Goal: Transaction & Acquisition: Purchase product/service

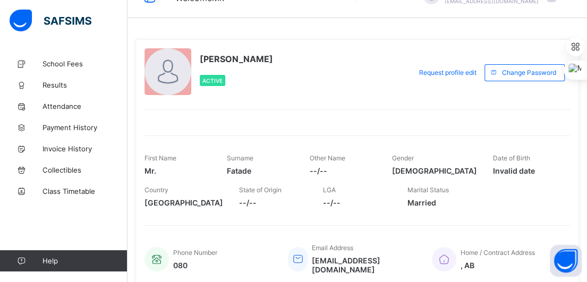
scroll to position [12, 0]
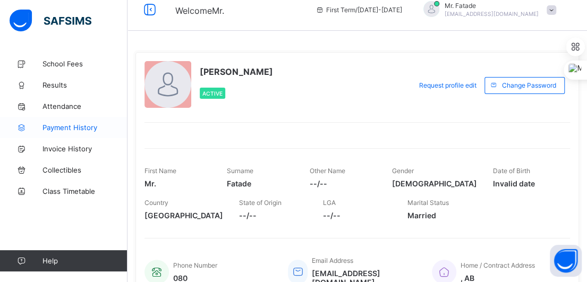
click at [80, 125] on span "Payment History" at bounding box center [84, 127] width 85 height 8
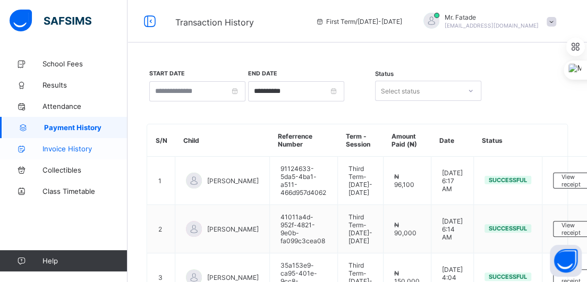
click at [71, 144] on span "Invoice History" at bounding box center [84, 148] width 85 height 8
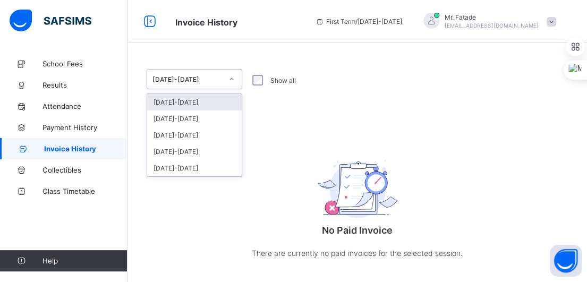
click at [232, 80] on icon at bounding box center [231, 79] width 6 height 11
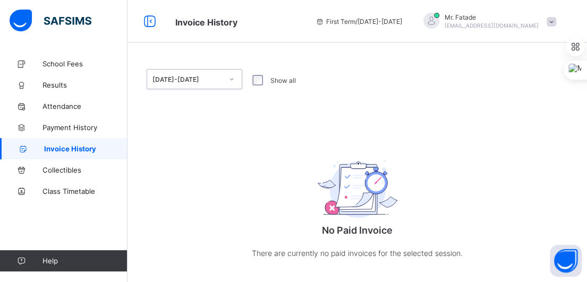
click at [232, 80] on icon at bounding box center [231, 79] width 6 height 11
click at [61, 63] on span "School Fees" at bounding box center [84, 63] width 85 height 8
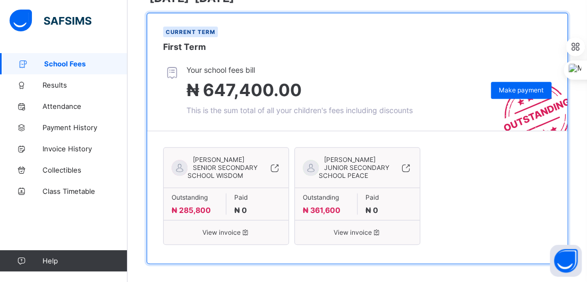
scroll to position [192, 0]
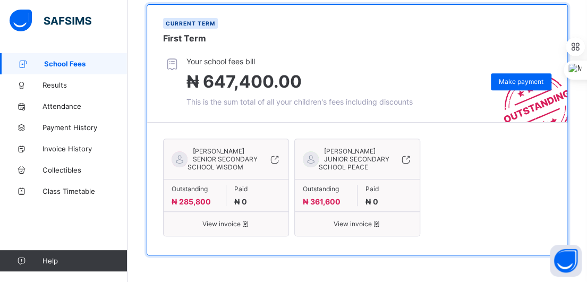
click at [208, 155] on span "SENIOR SECONDARY SCHOOL WISDOM" at bounding box center [222, 163] width 70 height 16
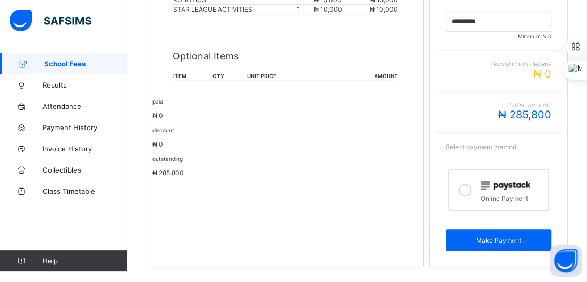
scroll to position [376, 0]
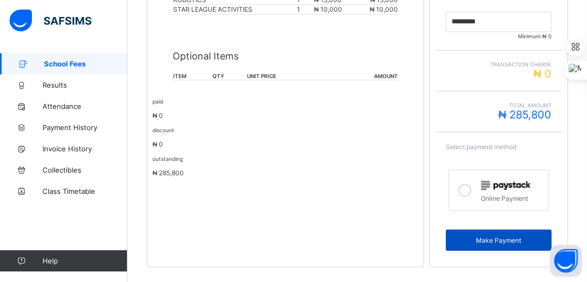
click at [493, 236] on span "Make Payment" at bounding box center [498, 240] width 90 height 8
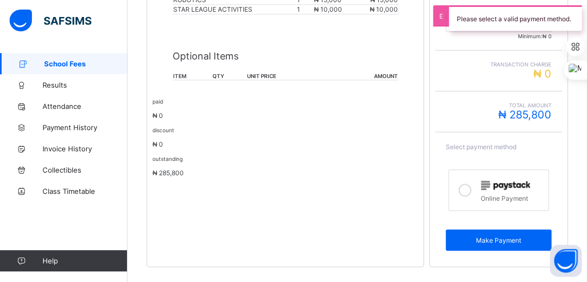
click at [471, 184] on icon at bounding box center [464, 190] width 13 height 13
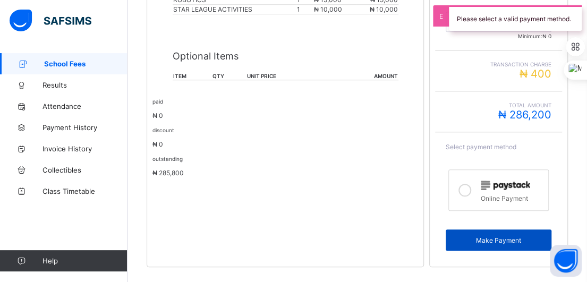
click at [499, 236] on span "Make Payment" at bounding box center [498, 240] width 90 height 8
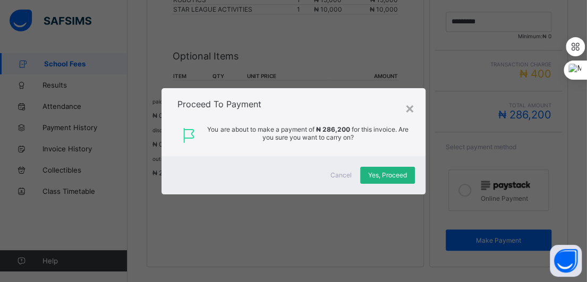
click at [389, 176] on span "Yes, Proceed" at bounding box center [387, 175] width 39 height 8
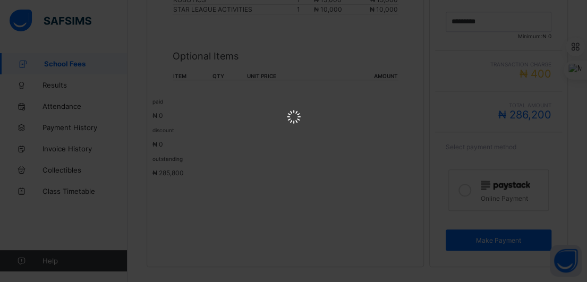
scroll to position [0, 0]
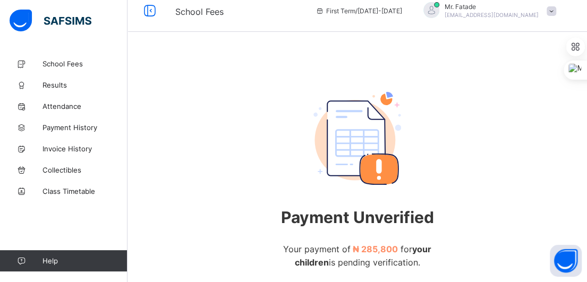
scroll to position [98, 0]
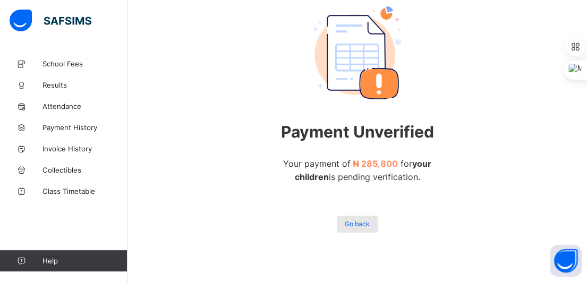
click at [367, 220] on span "Go back" at bounding box center [357, 224] width 25 height 8
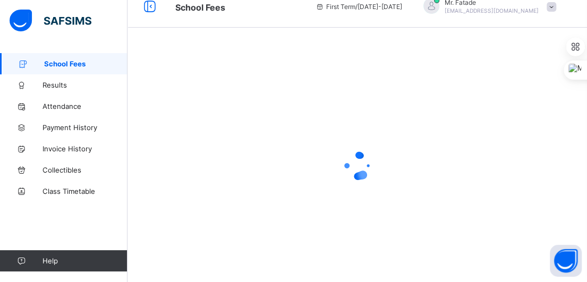
scroll to position [192, 0]
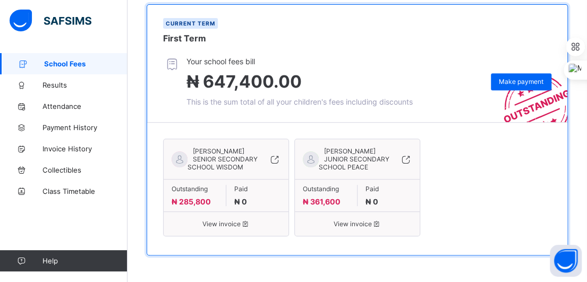
click at [228, 213] on div "View invoice" at bounding box center [226, 219] width 125 height 16
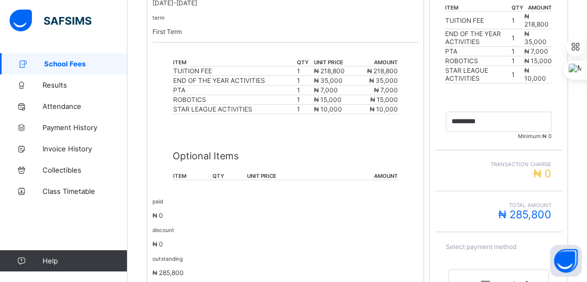
scroll to position [270, 0]
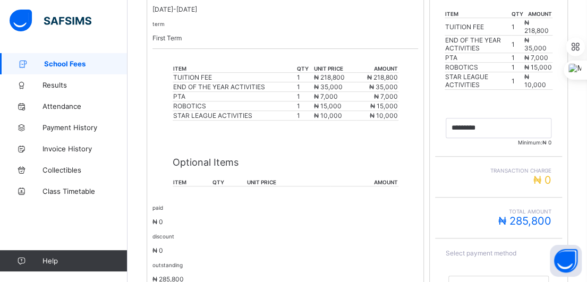
click at [551, 174] on span "₦ 0" at bounding box center [542, 180] width 18 height 13
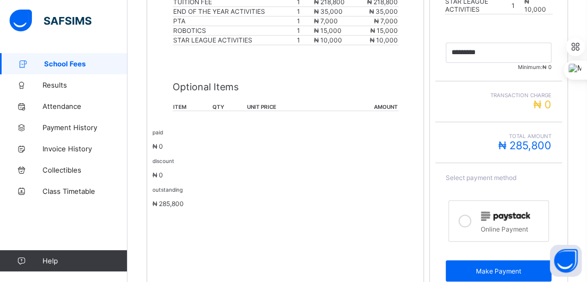
scroll to position [376, 0]
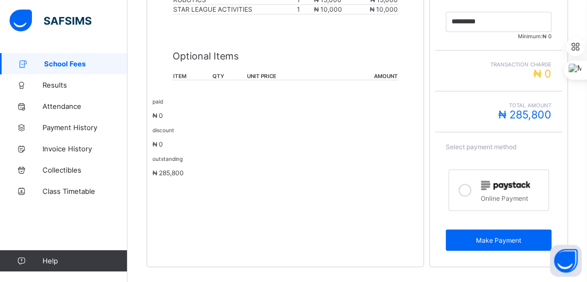
click at [469, 184] on icon at bounding box center [464, 190] width 13 height 13
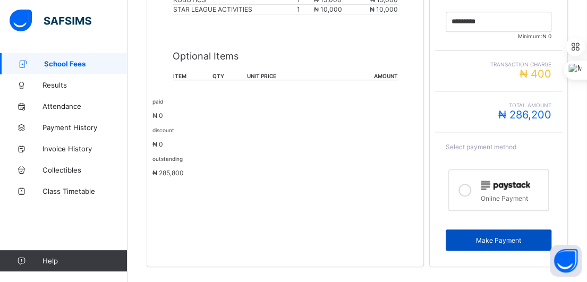
click at [501, 236] on span "Make Payment" at bounding box center [498, 240] width 90 height 8
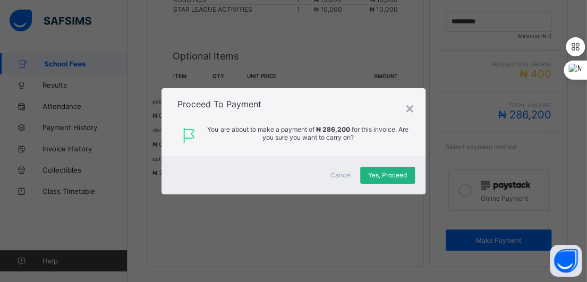
click at [382, 176] on span "Yes, Proceed" at bounding box center [387, 175] width 39 height 8
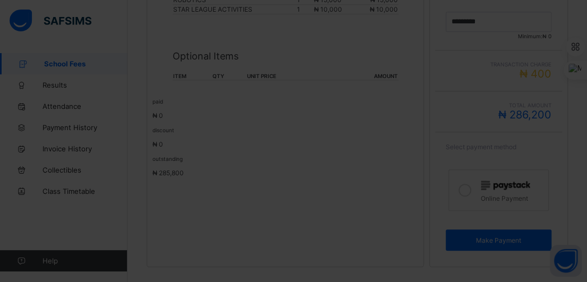
scroll to position [103, 0]
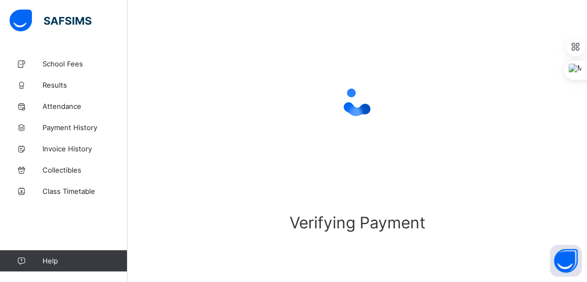
scroll to position [98, 0]
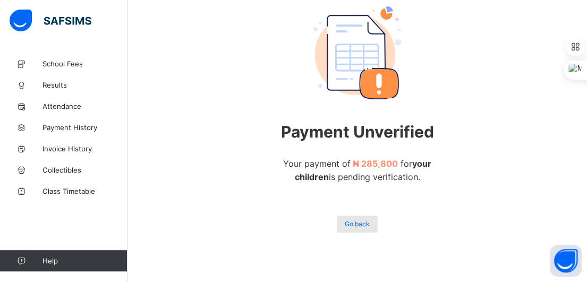
click at [357, 220] on span "Go back" at bounding box center [357, 224] width 25 height 8
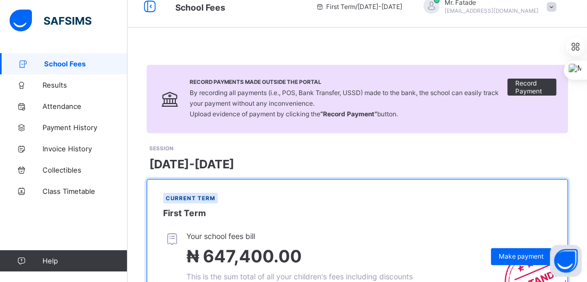
scroll to position [192, 0]
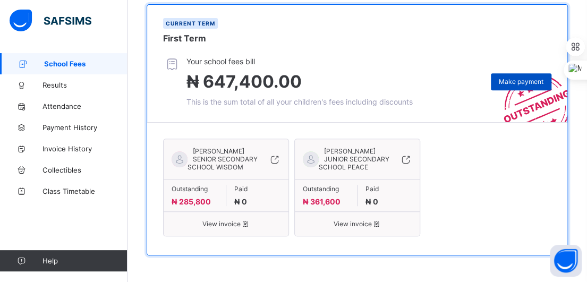
click at [523, 79] on span "Make payment" at bounding box center [521, 82] width 45 height 8
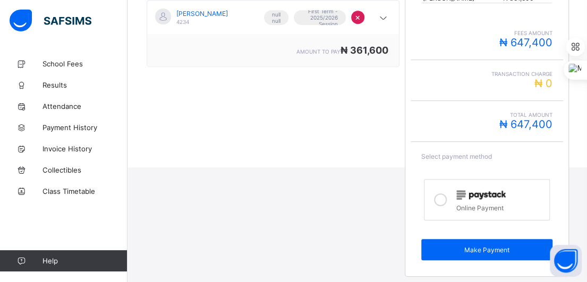
scroll to position [282, 0]
click at [443, 198] on icon at bounding box center [440, 199] width 13 height 13
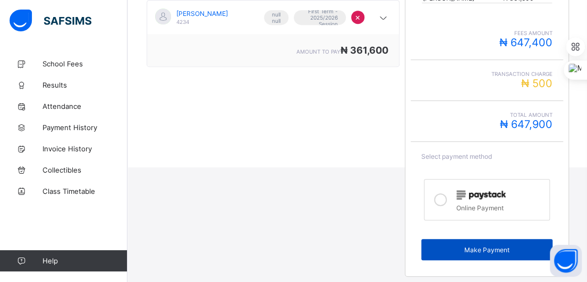
click at [491, 249] on span "Make Payment" at bounding box center [486, 250] width 115 height 8
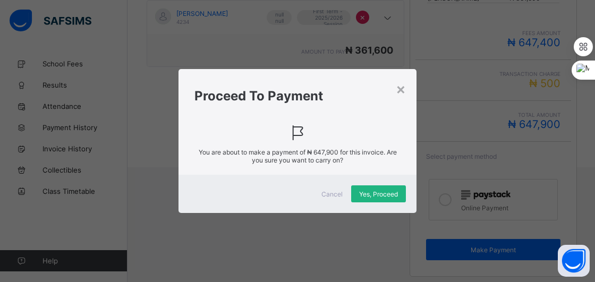
click at [373, 192] on span "Yes, Proceed" at bounding box center [378, 194] width 39 height 8
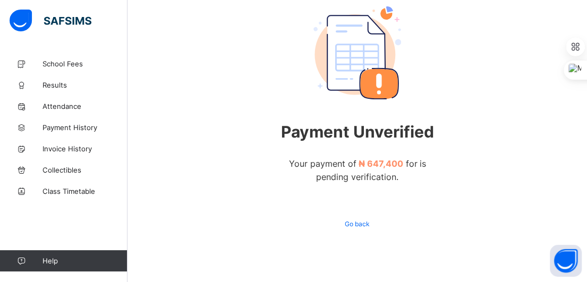
scroll to position [98, 0]
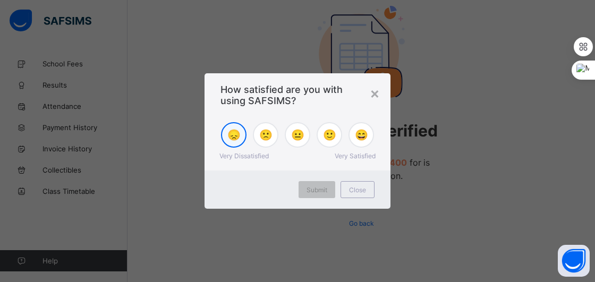
click at [232, 131] on span "😞" at bounding box center [233, 135] width 13 height 13
click at [316, 189] on span "Submit" at bounding box center [316, 190] width 21 height 8
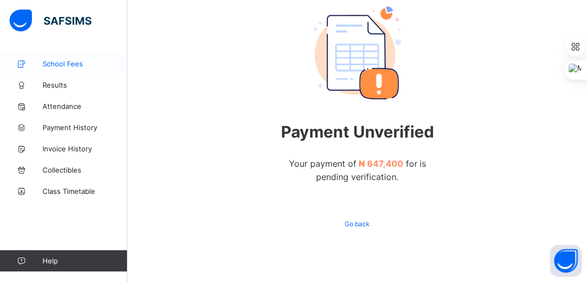
click at [67, 64] on span "School Fees" at bounding box center [84, 63] width 85 height 8
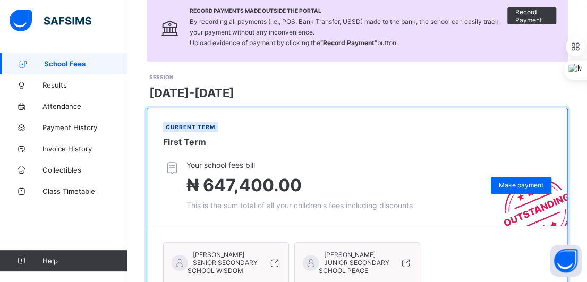
scroll to position [139, 0]
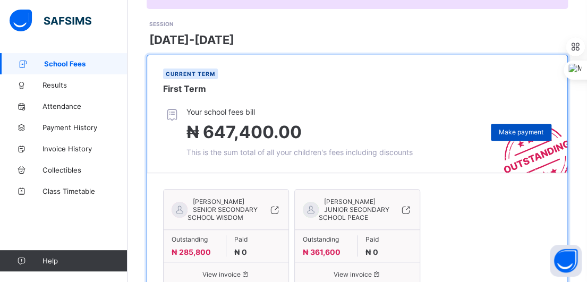
click at [525, 130] on span "Make payment" at bounding box center [521, 132] width 45 height 8
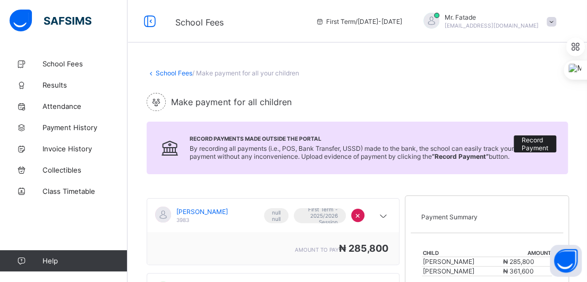
click at [543, 143] on span "Record Payment" at bounding box center [534, 144] width 27 height 16
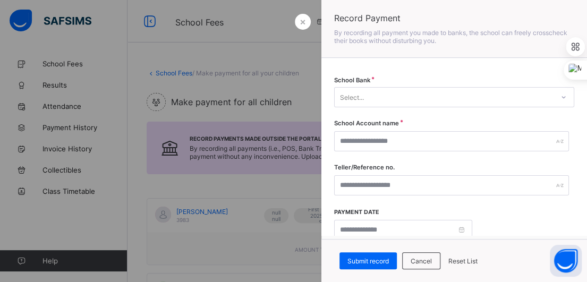
click at [560, 97] on icon at bounding box center [563, 97] width 6 height 11
click at [301, 22] on span "×" at bounding box center [302, 21] width 6 height 11
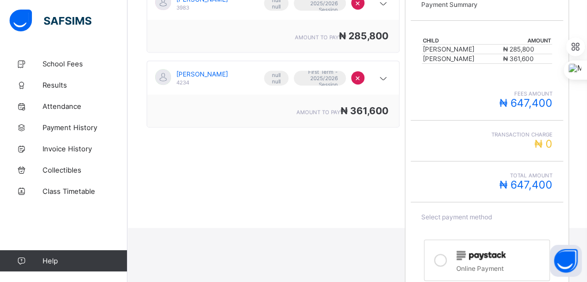
scroll to position [282, 0]
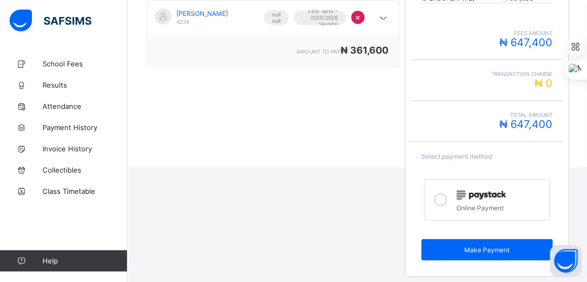
click at [444, 196] on icon at bounding box center [440, 199] width 13 height 13
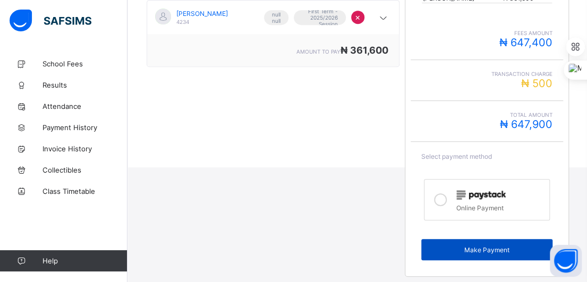
click at [499, 251] on span "Make Payment" at bounding box center [486, 250] width 115 height 8
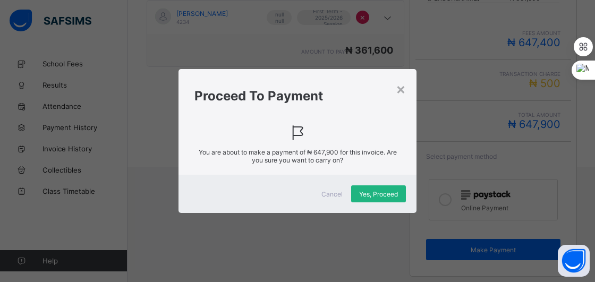
click at [375, 190] on span "Yes, Proceed" at bounding box center [378, 194] width 39 height 8
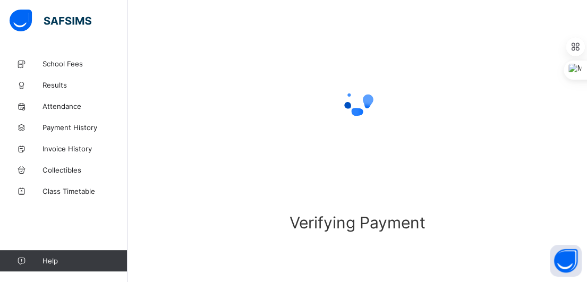
scroll to position [103, 0]
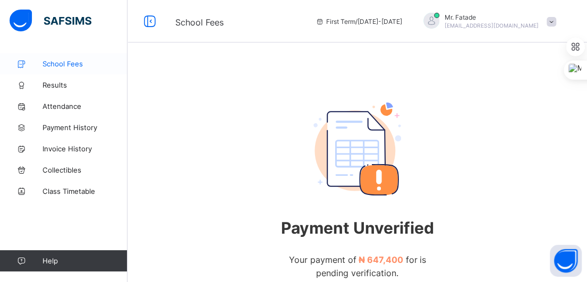
click at [57, 62] on span "School Fees" at bounding box center [84, 63] width 85 height 8
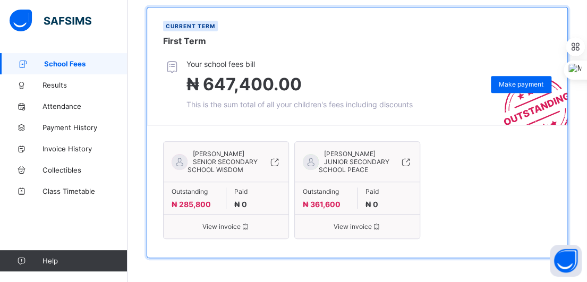
scroll to position [192, 0]
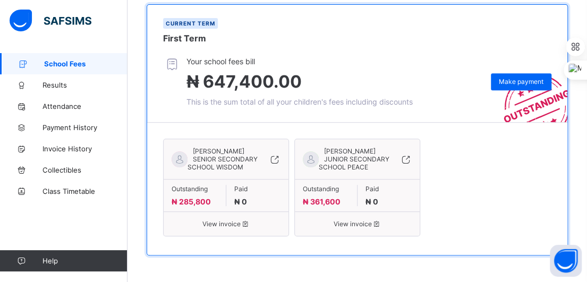
click at [223, 220] on span "View invoice" at bounding box center [226, 224] width 109 height 8
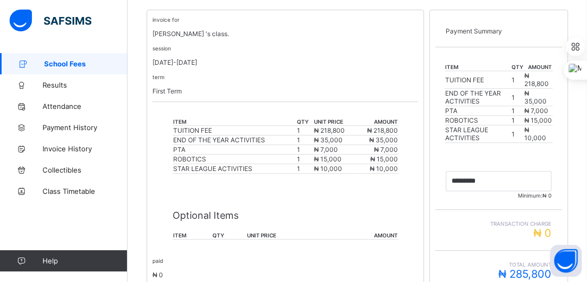
scroll to position [270, 0]
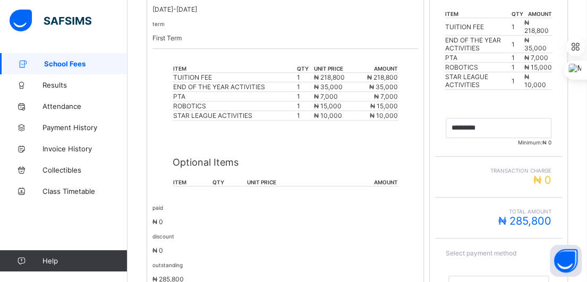
click at [531, 215] on span "₦ 285,800" at bounding box center [524, 221] width 53 height 13
click at [495, 118] on input "currency" at bounding box center [499, 128] width 106 height 20
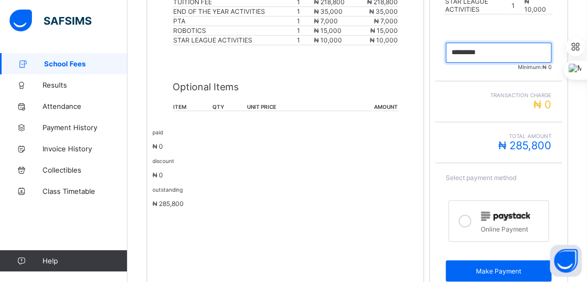
scroll to position [376, 0]
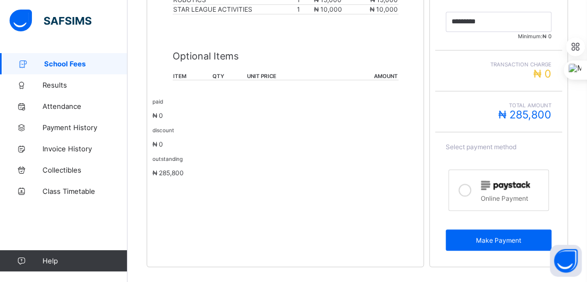
click at [471, 184] on icon at bounding box center [464, 190] width 13 height 13
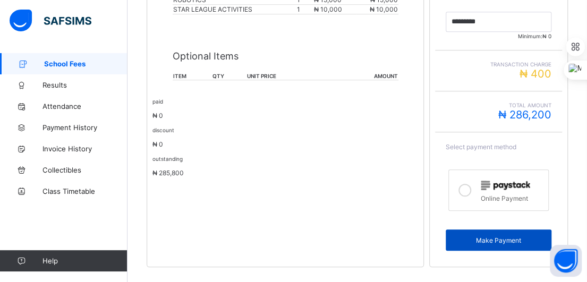
click at [502, 236] on span "Make Payment" at bounding box center [498, 240] width 90 height 8
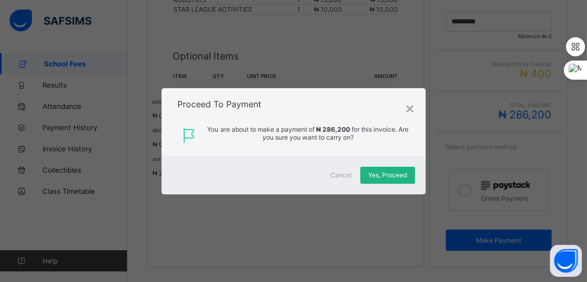
click at [393, 175] on span "Yes, Proceed" at bounding box center [387, 175] width 39 height 8
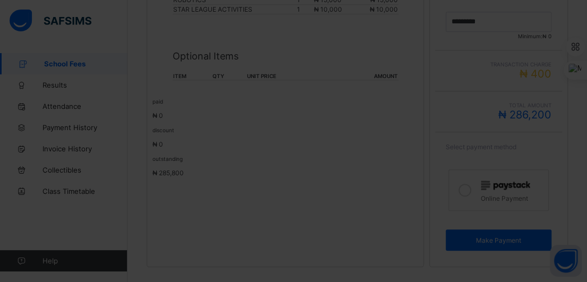
scroll to position [103, 0]
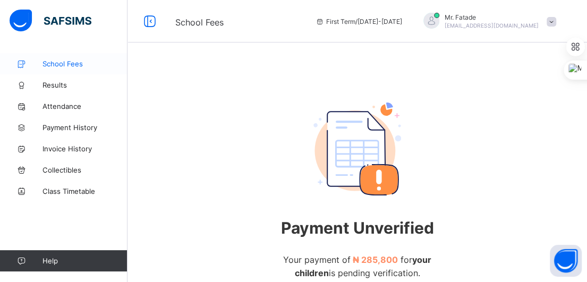
click at [59, 63] on span "School Fees" at bounding box center [84, 63] width 85 height 8
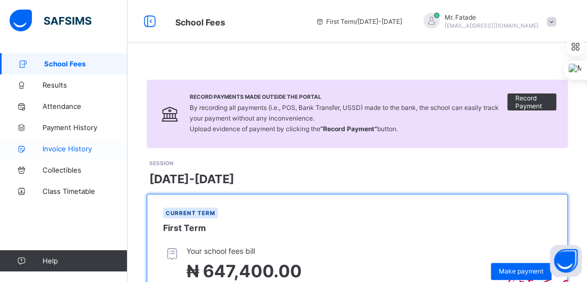
click at [67, 148] on span "Invoice History" at bounding box center [84, 148] width 85 height 8
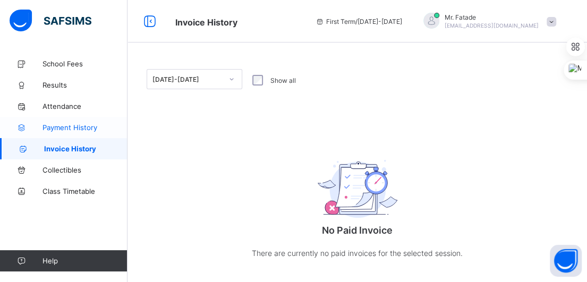
click at [71, 125] on span "Payment History" at bounding box center [84, 127] width 85 height 8
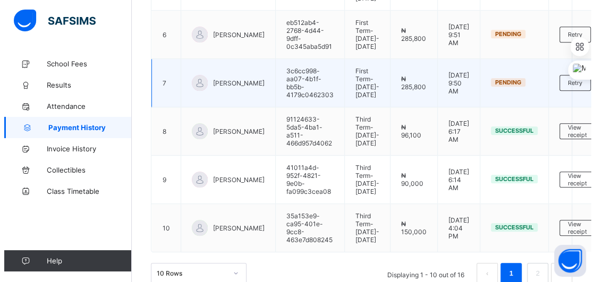
scroll to position [423, 0]
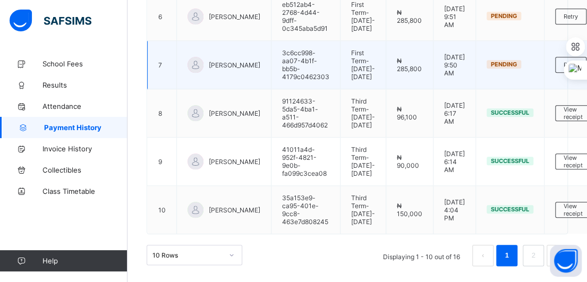
drag, startPoint x: 229, startPoint y: 127, endPoint x: 209, endPoint y: 129, distance: 20.2
click at [210, 69] on span "[PERSON_NAME]" at bounding box center [235, 65] width 52 height 8
click at [197, 73] on div at bounding box center [195, 65] width 16 height 16
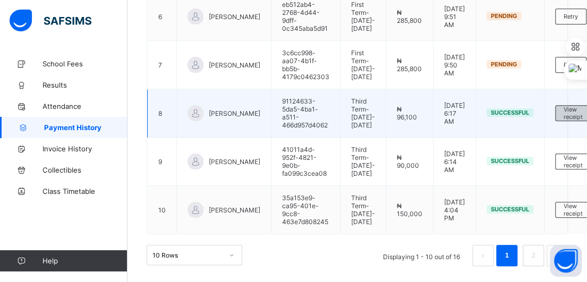
click at [564, 121] on span "View receipt" at bounding box center [572, 113] width 19 height 15
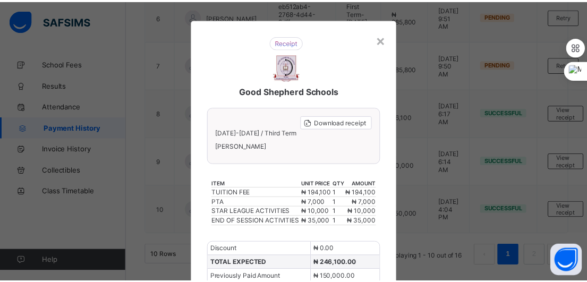
scroll to position [0, 0]
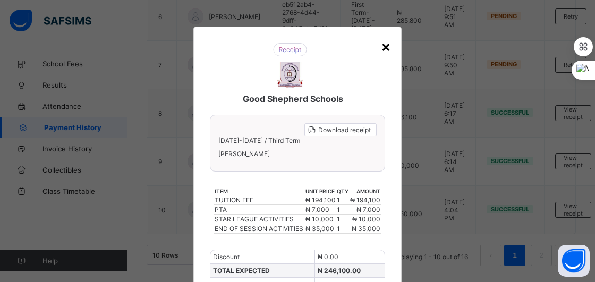
click at [385, 46] on div "×" at bounding box center [386, 46] width 10 height 18
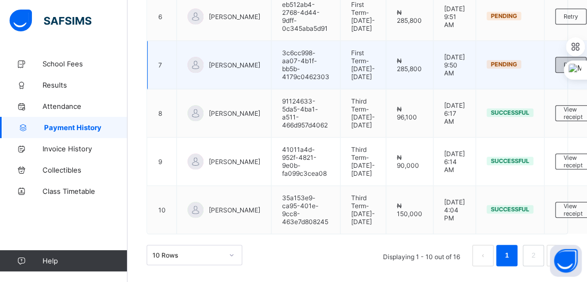
click at [563, 68] on span "Retry" at bounding box center [570, 64] width 14 height 7
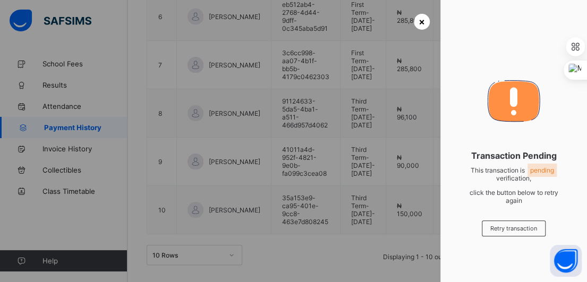
click at [418, 21] on span "×" at bounding box center [421, 21] width 6 height 11
